Goal: Task Accomplishment & Management: Complete application form

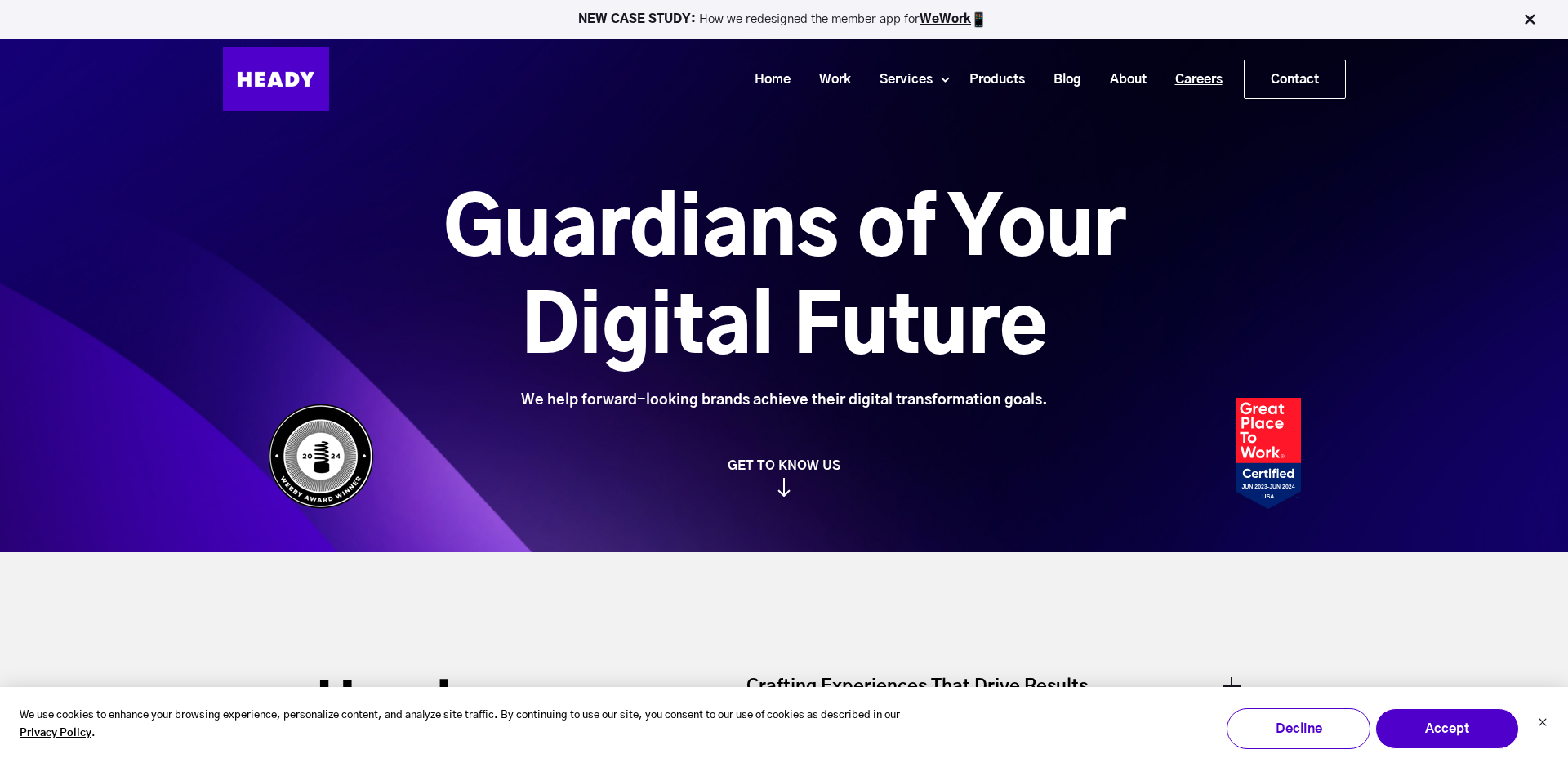
click at [1198, 74] on link "Careers" at bounding box center [1192, 80] width 76 height 31
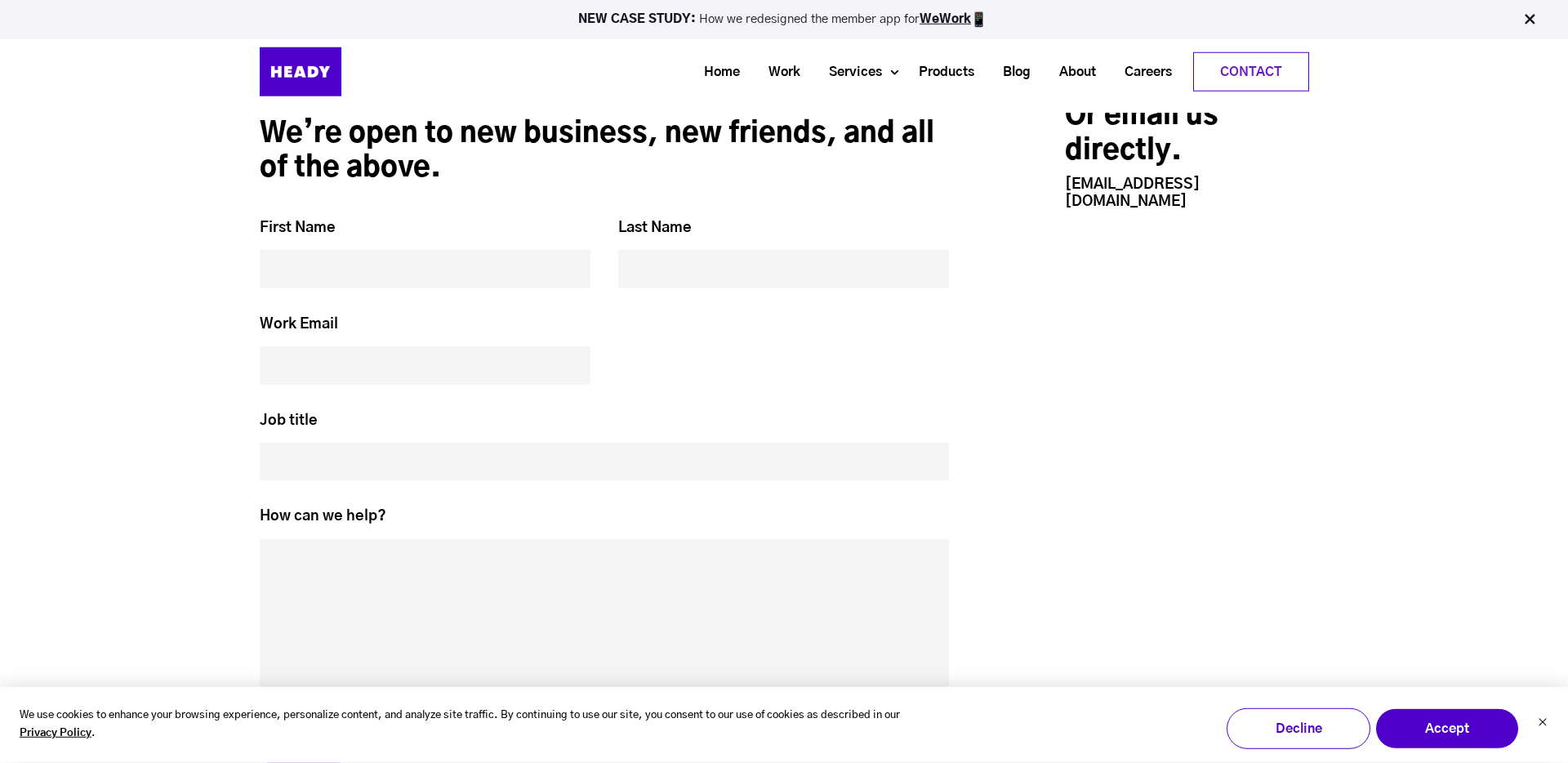
scroll to position [6660, 0]
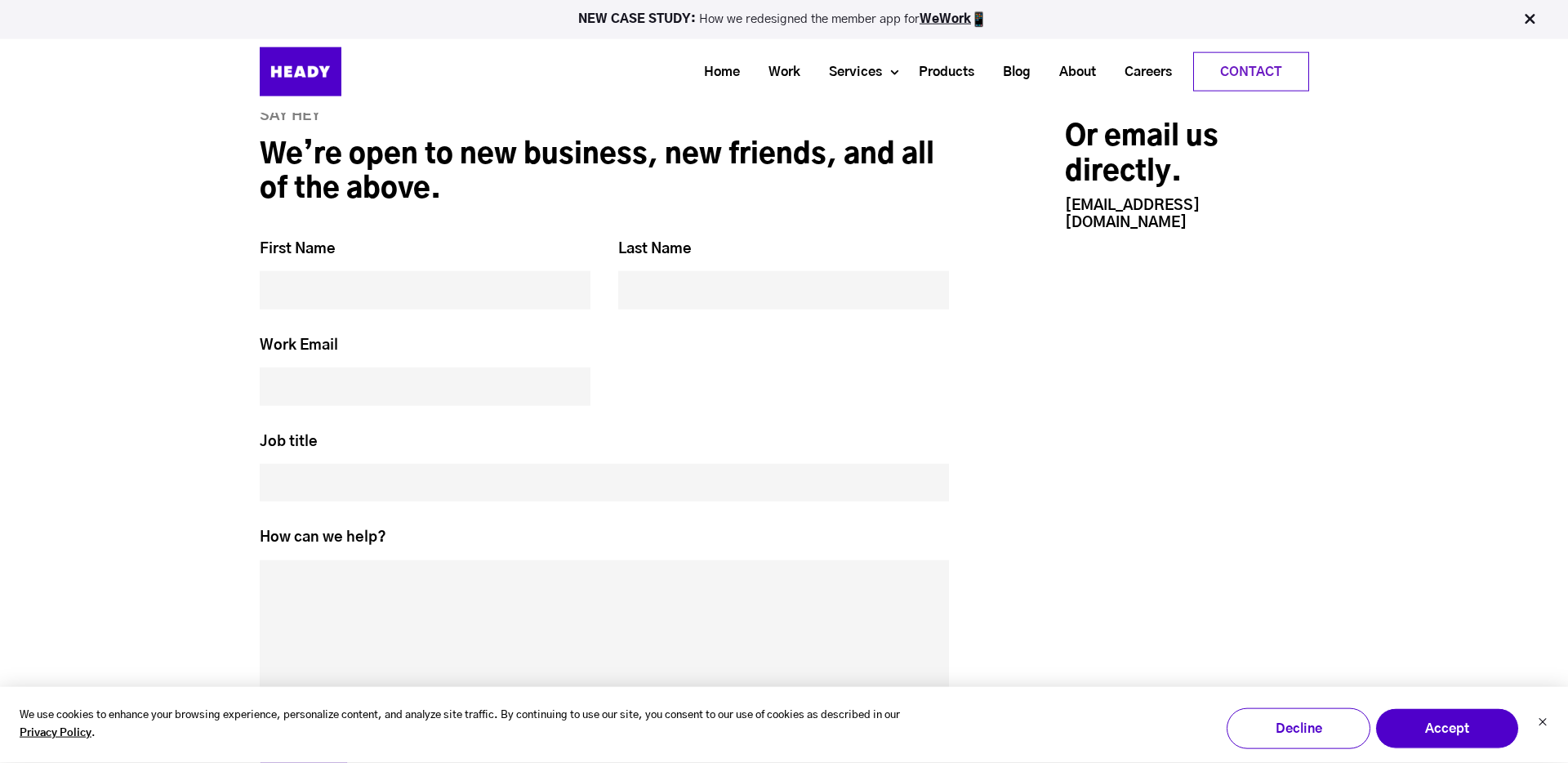
click at [339, 464] on input "Job title *" at bounding box center [604, 483] width 690 height 38
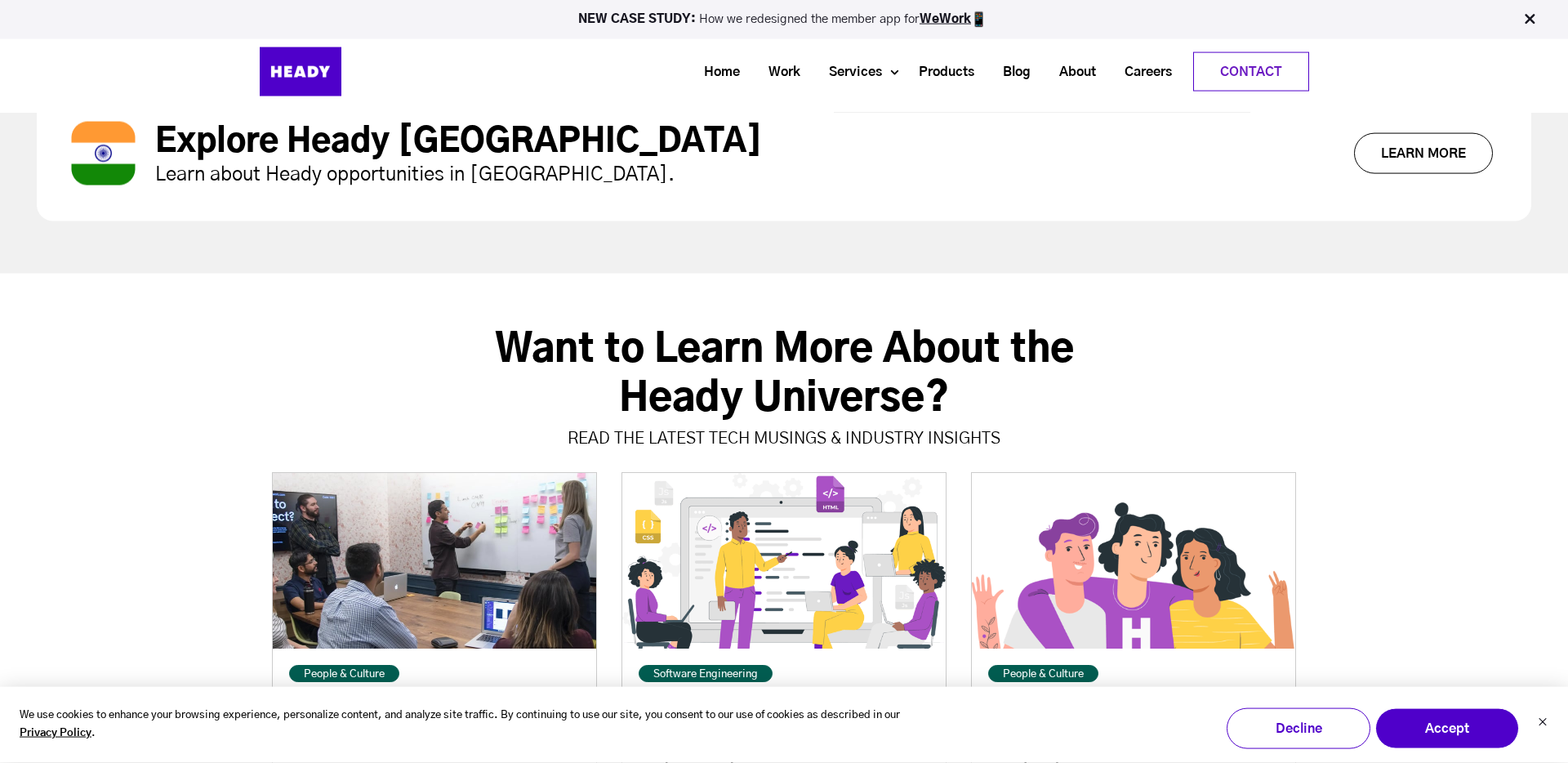
scroll to position [5758, 0]
